Goal: Information Seeking & Learning: Learn about a topic

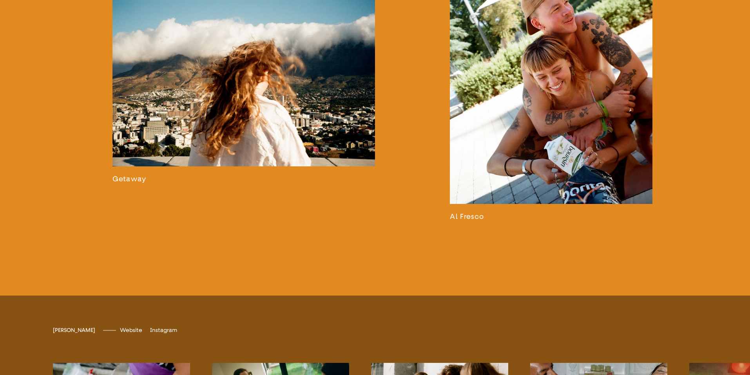
scroll to position [1572, 0]
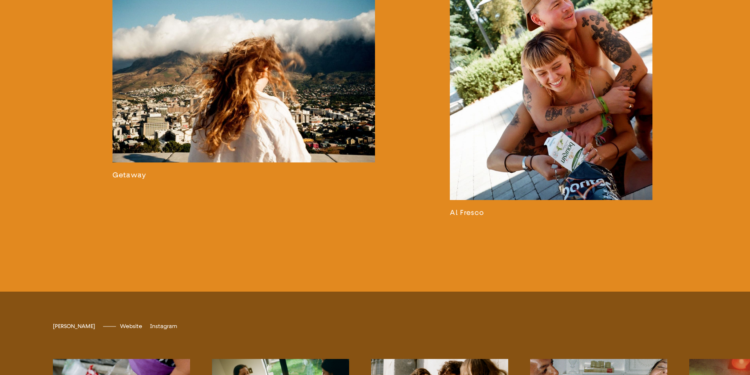
click at [534, 149] on link at bounding box center [551, 56] width 203 height 322
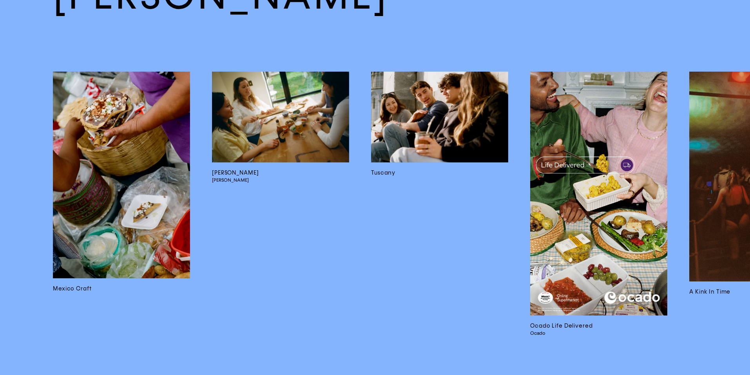
scroll to position [5140, 0]
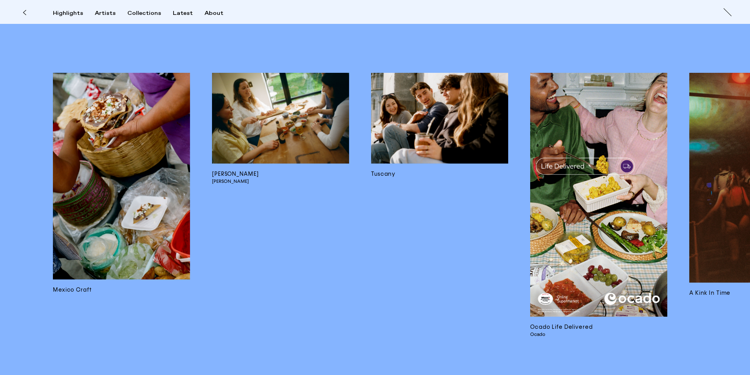
click at [580, 245] on img at bounding box center [598, 195] width 137 height 244
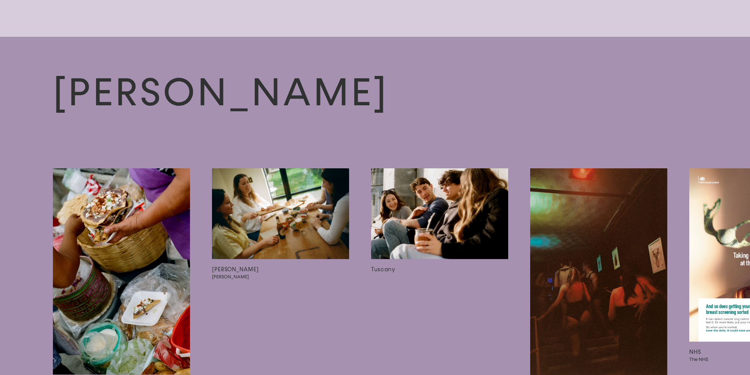
scroll to position [2626, 0]
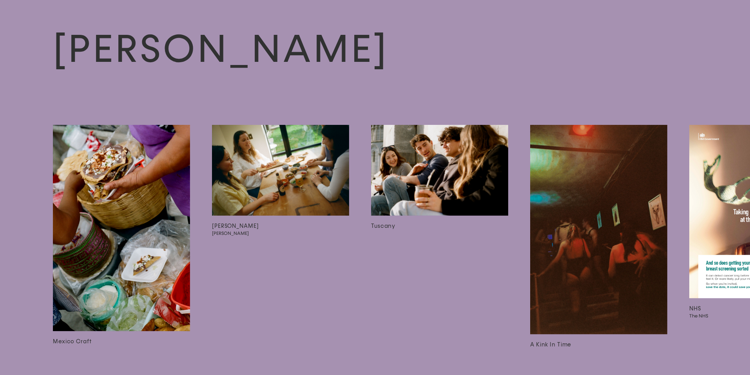
click at [311, 195] on img at bounding box center [280, 170] width 137 height 91
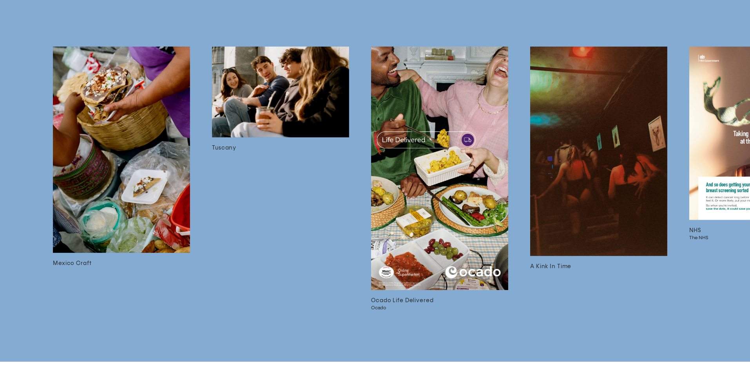
scroll to position [3326, 0]
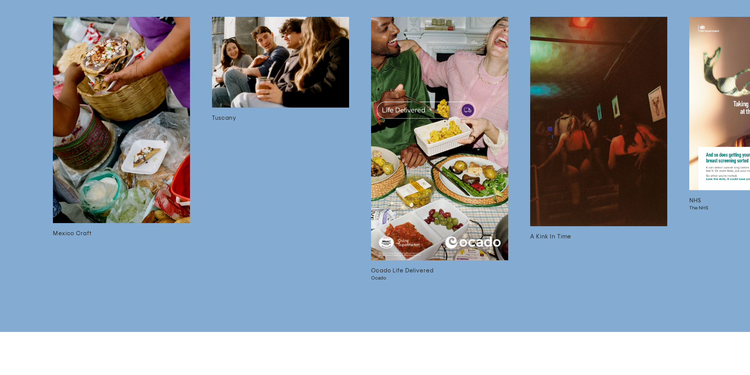
click at [127, 172] on img at bounding box center [121, 120] width 137 height 207
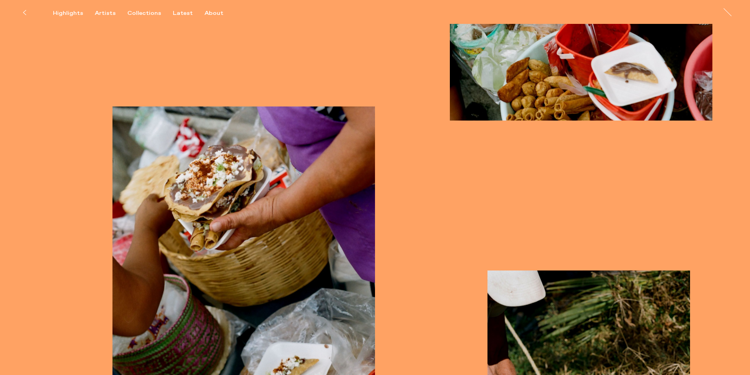
scroll to position [1330, 0]
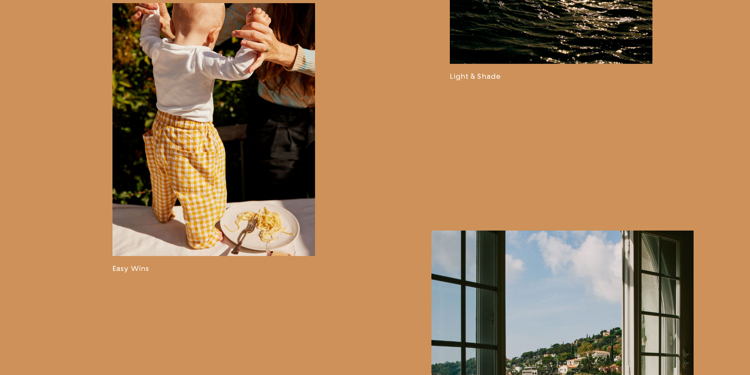
scroll to position [897, 0]
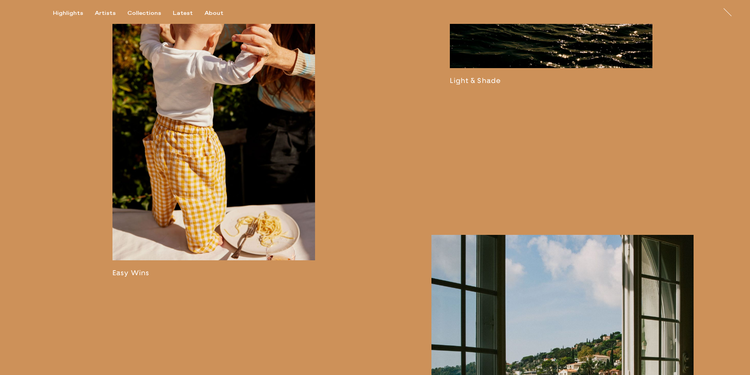
click at [215, 183] on link at bounding box center [213, 142] width 203 height 270
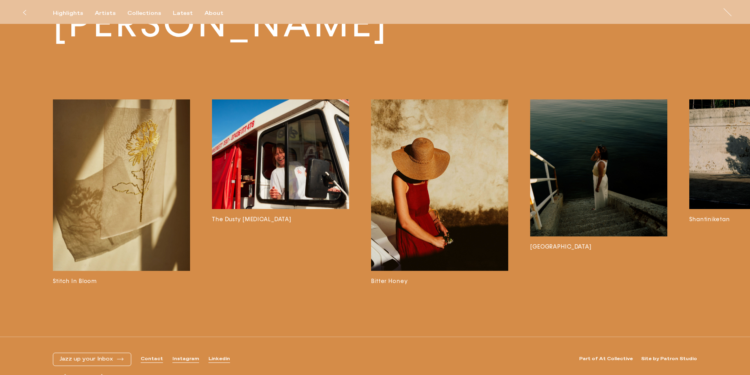
scroll to position [2565, 0]
click at [278, 154] on img at bounding box center [280, 155] width 137 height 110
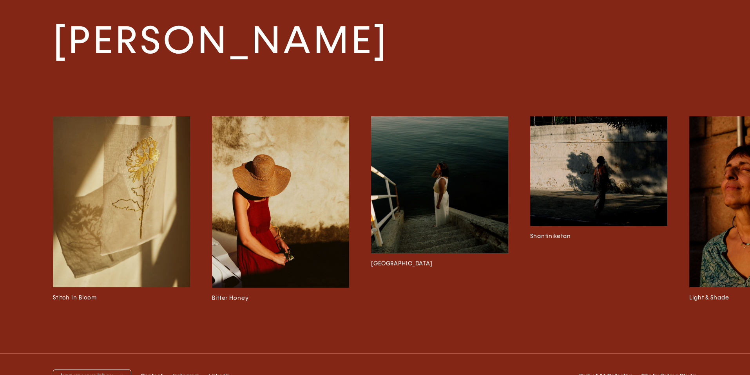
scroll to position [2783, 0]
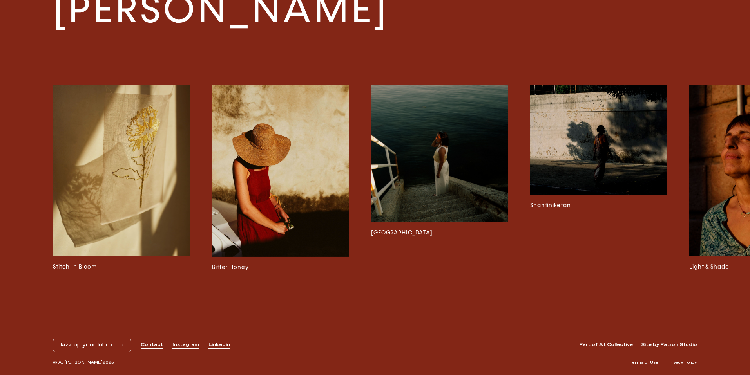
click at [720, 53] on div "[PERSON_NAME] Stitch In Bloom Bitter Honey Galicia Shantiniketan Light & Shade …" at bounding box center [375, 138] width 750 height 369
click at [737, 75] on div "[PERSON_NAME] Stitch In Bloom Bitter Honey Galicia Shantiniketan Light & Shade …" at bounding box center [375, 138] width 750 height 369
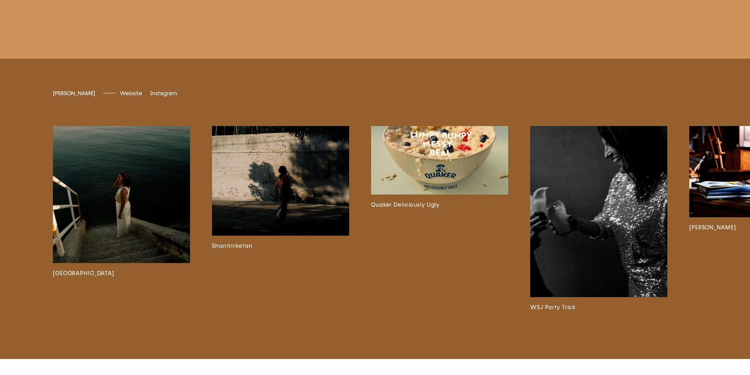
scroll to position [2278, 0]
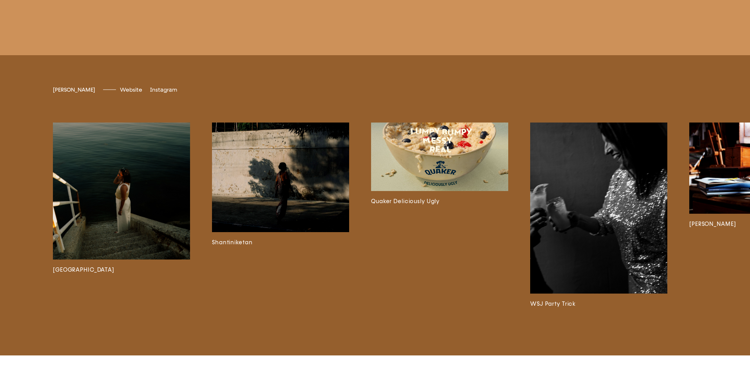
click at [442, 175] on img at bounding box center [439, 157] width 137 height 69
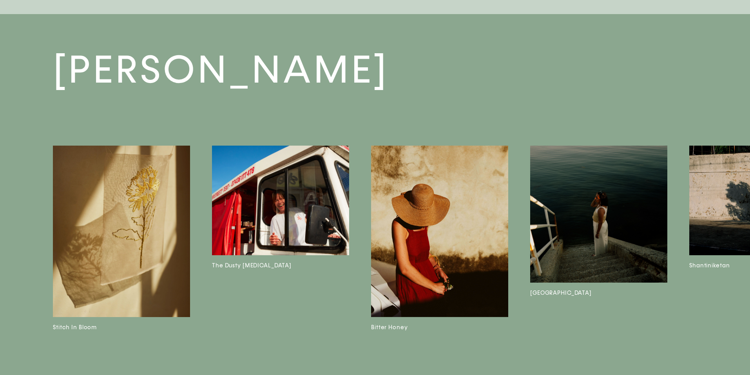
scroll to position [1386, 0]
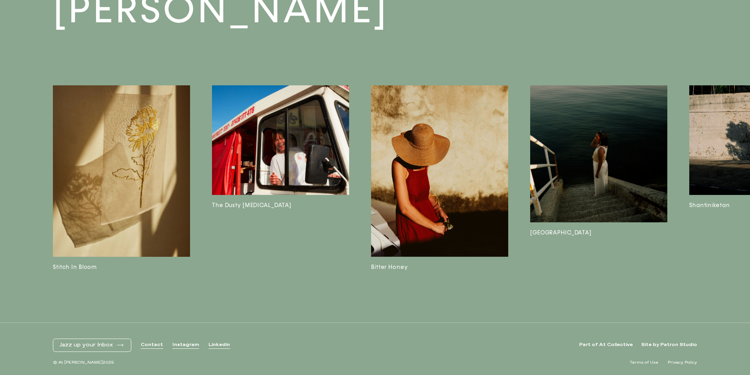
click at [736, 224] on link "Shantiniketan" at bounding box center [757, 178] width 137 height 186
